Goal: Consume media (video, audio)

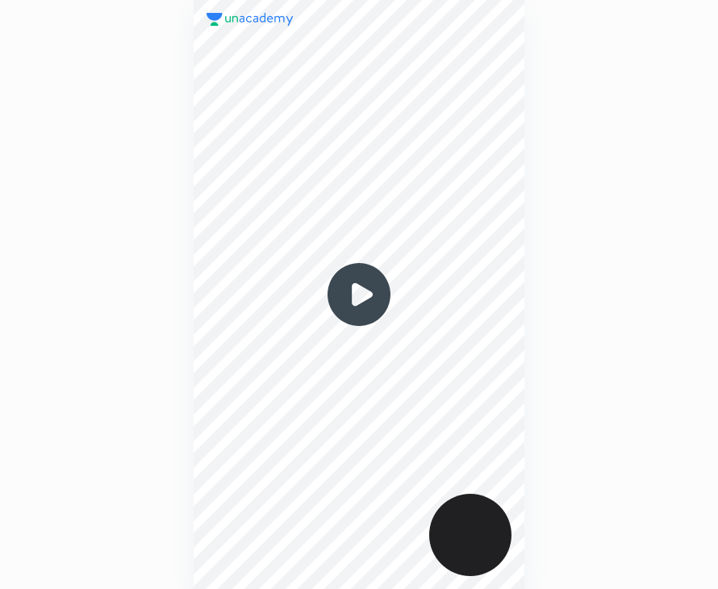
scroll to position [589, 460]
click at [359, 307] on img at bounding box center [358, 294] width 77 height 77
click at [359, 294] on img at bounding box center [358, 294] width 77 height 77
click at [360, 303] on img at bounding box center [358, 294] width 77 height 77
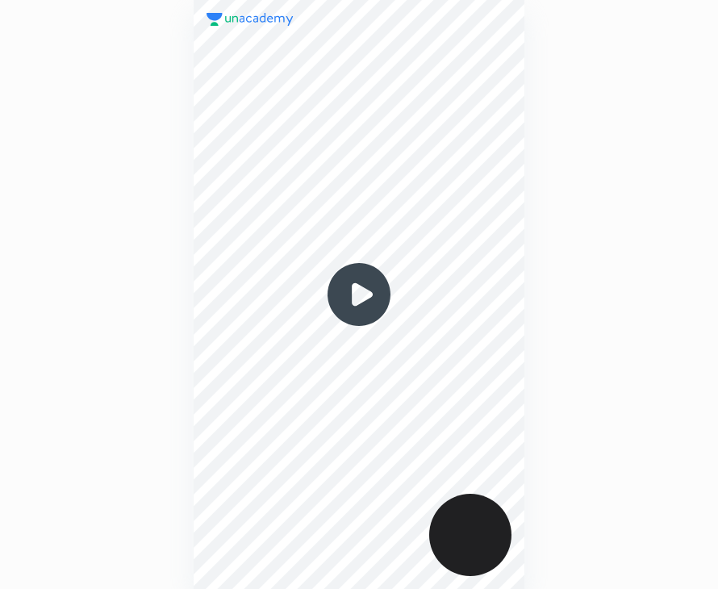
click at [360, 303] on img at bounding box center [358, 294] width 77 height 77
click at [358, 300] on img at bounding box center [358, 294] width 77 height 77
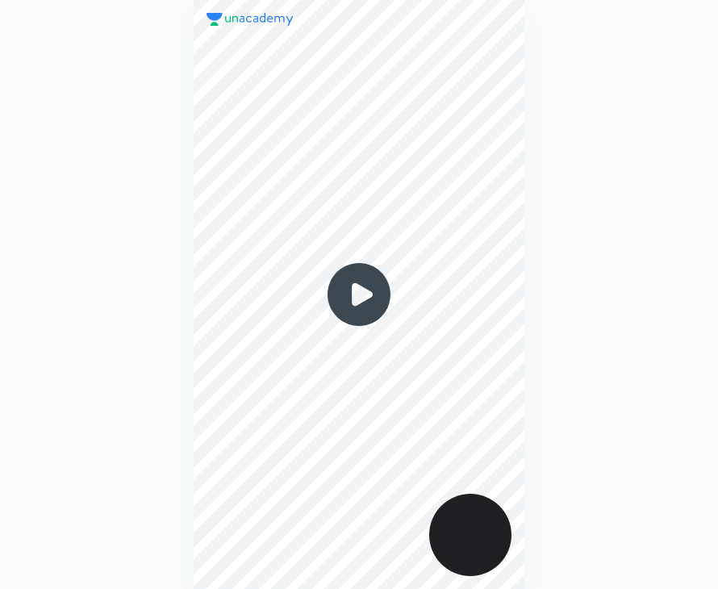
click at [357, 300] on img at bounding box center [358, 294] width 77 height 77
